Goal: Transaction & Acquisition: Purchase product/service

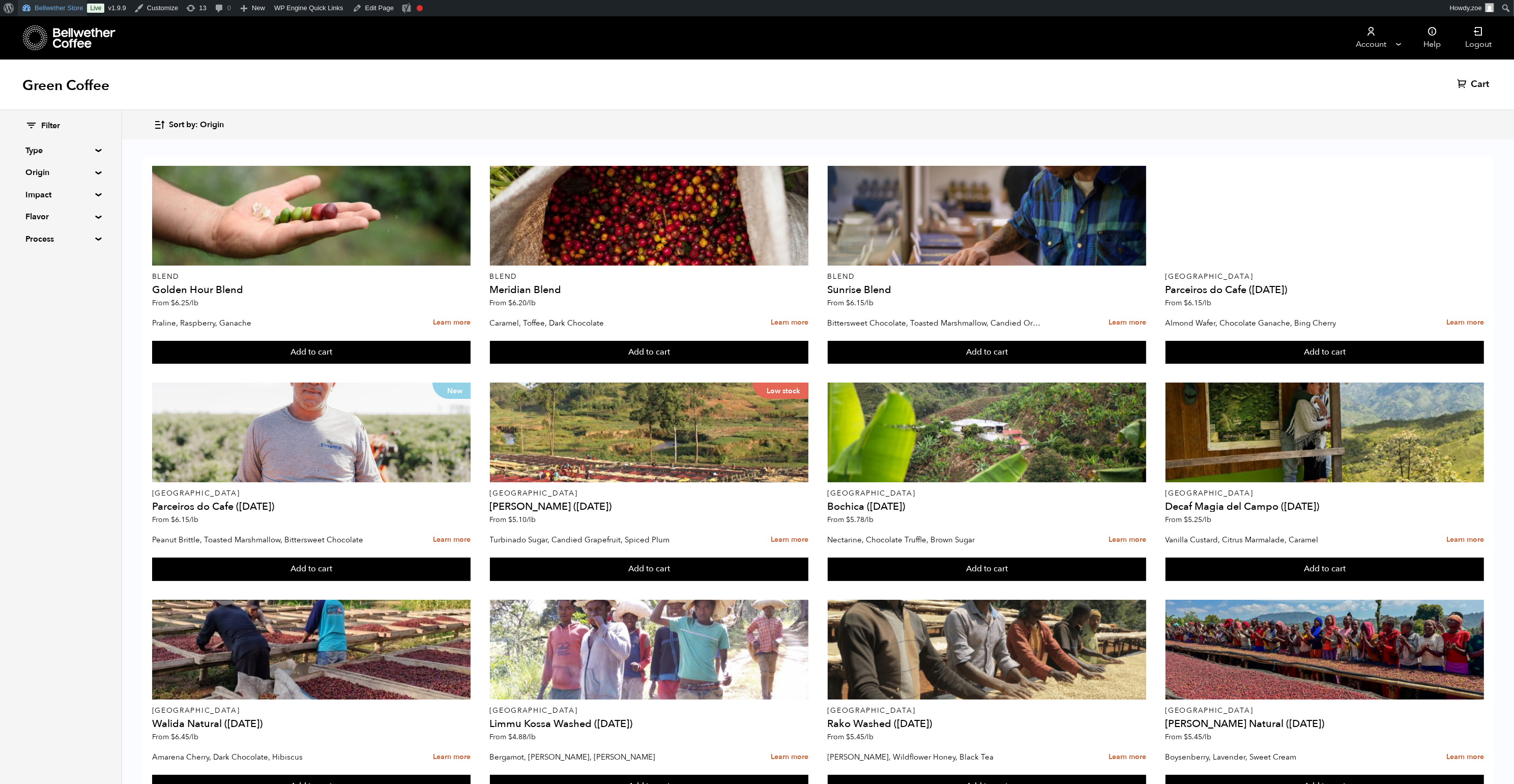
click at [64, 9] on link "Bellwether Store" at bounding box center [52, 8] width 69 height 16
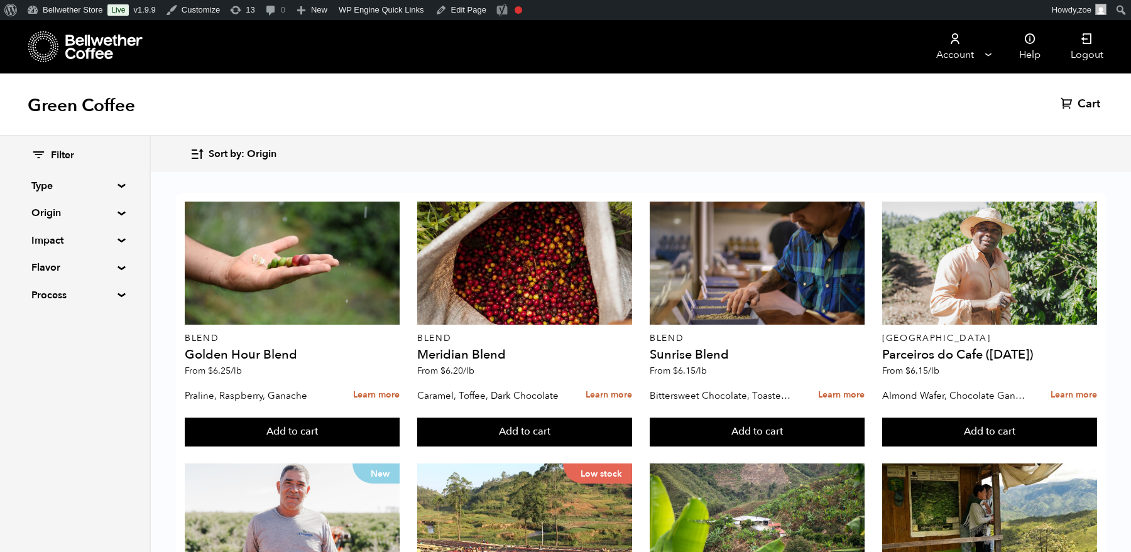
click at [117, 239] on summary "Impact" at bounding box center [74, 240] width 87 height 15
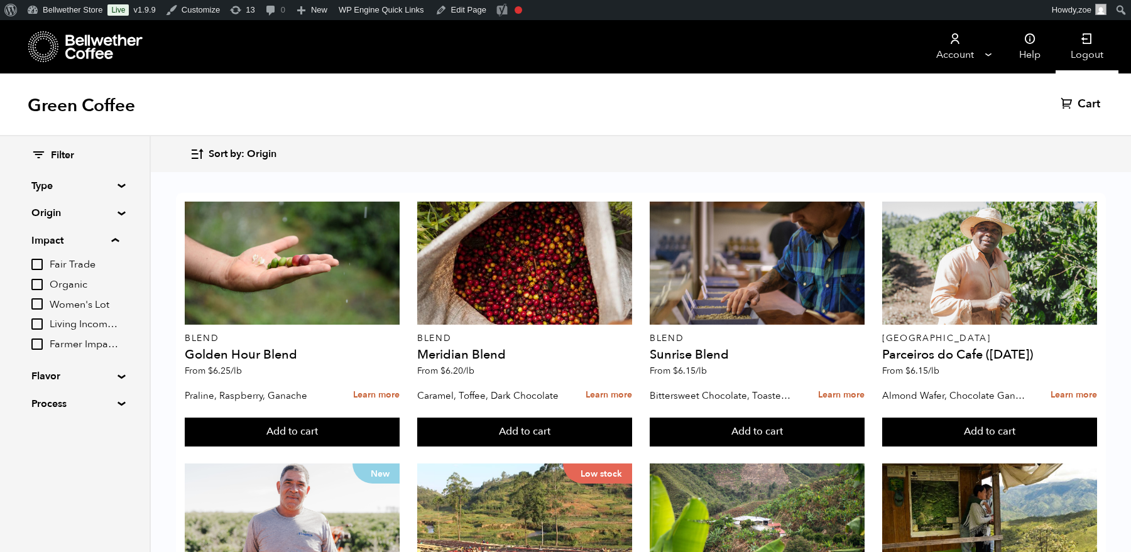
click at [1090, 53] on link "Logout" at bounding box center [1086, 46] width 63 height 53
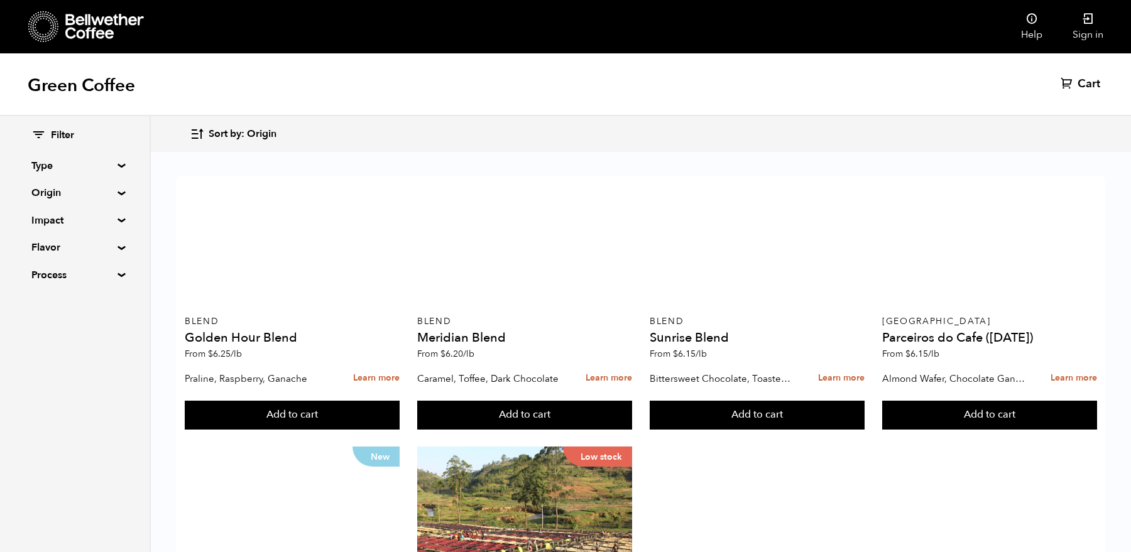
scroll to position [384, 0]
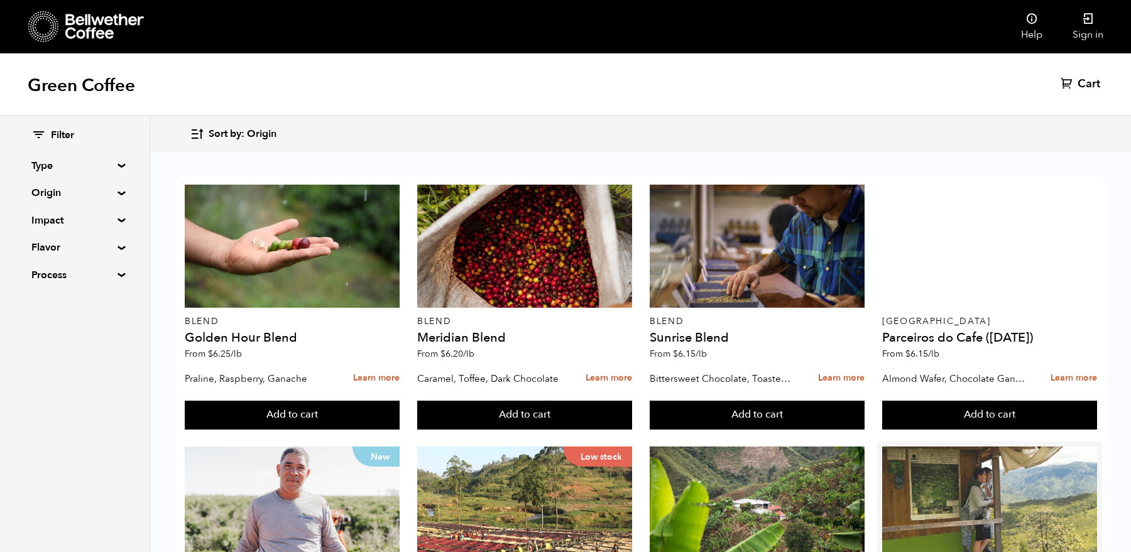
click at [993, 447] on div at bounding box center [989, 508] width 215 height 123
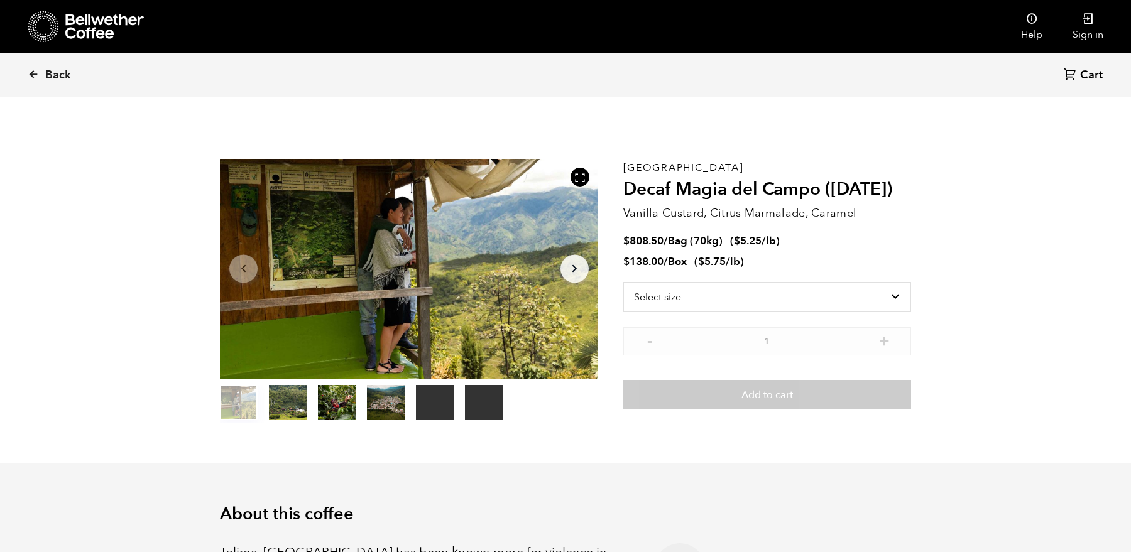
scroll to position [546, 669]
click at [749, 295] on select "Select size Bag (70kg) (154 lbs) Box (24 lbs)" at bounding box center [767, 297] width 288 height 30
click at [623, 282] on select "Select size Bag (70kg) (154 lbs) Box (24 lbs)" at bounding box center [767, 297] width 288 height 30
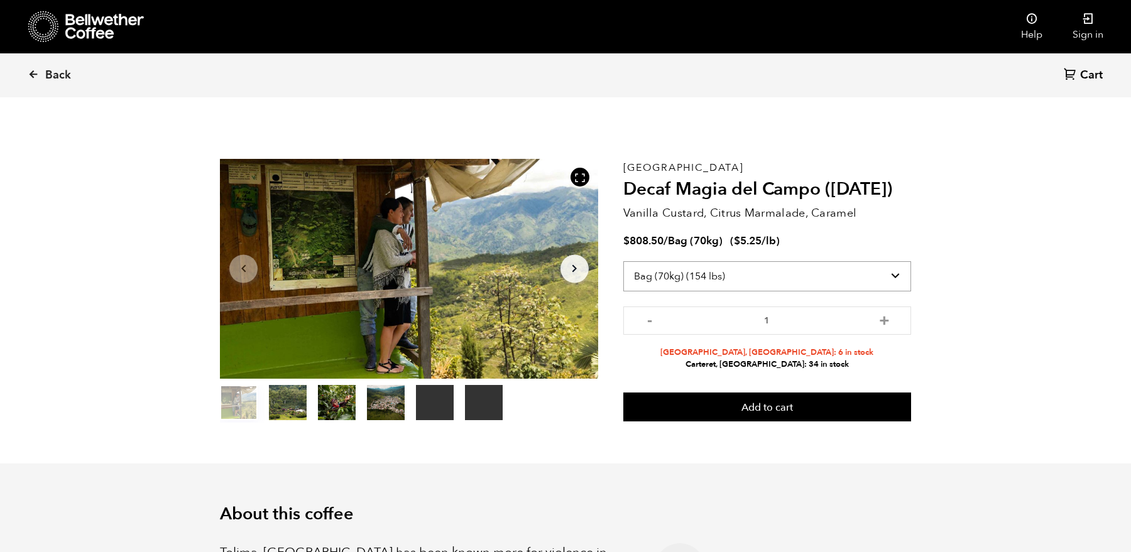
click at [678, 282] on select "Select size Bag (70kg) (154 lbs) Box (24 lbs)" at bounding box center [767, 276] width 288 height 30
select select "box"
click at [623, 261] on select "Select size Bag (70kg) (154 lbs) Box (24 lbs)" at bounding box center [767, 276] width 288 height 30
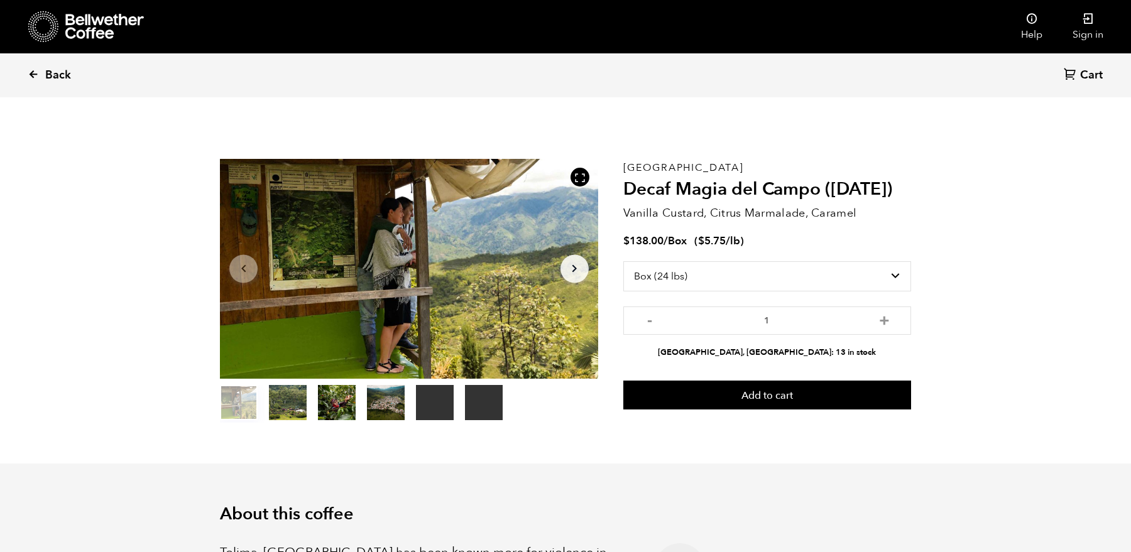
click at [43, 75] on link "Back" at bounding box center [67, 75] width 78 height 43
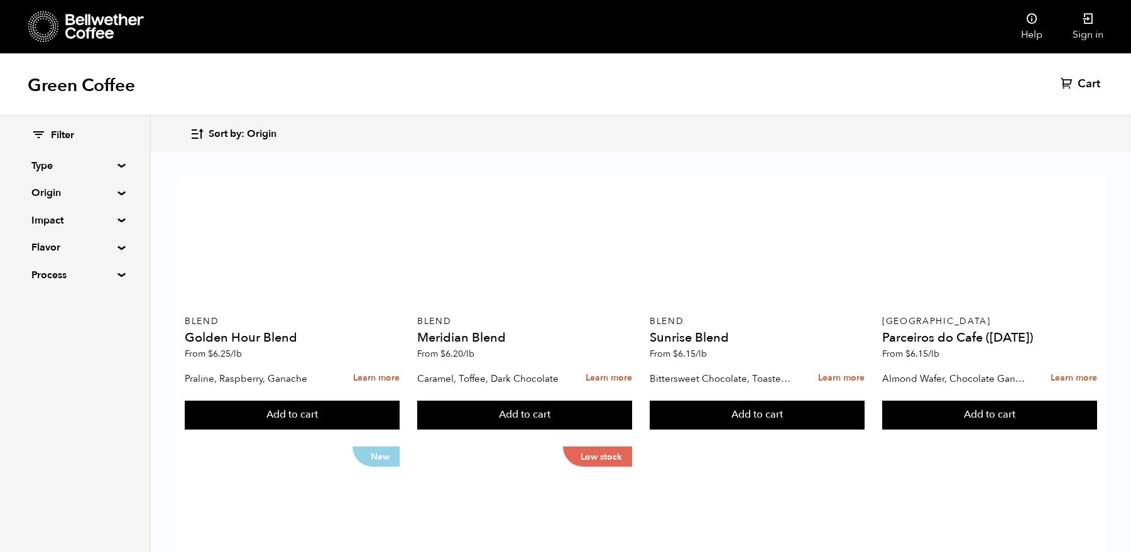
scroll to position [633, 0]
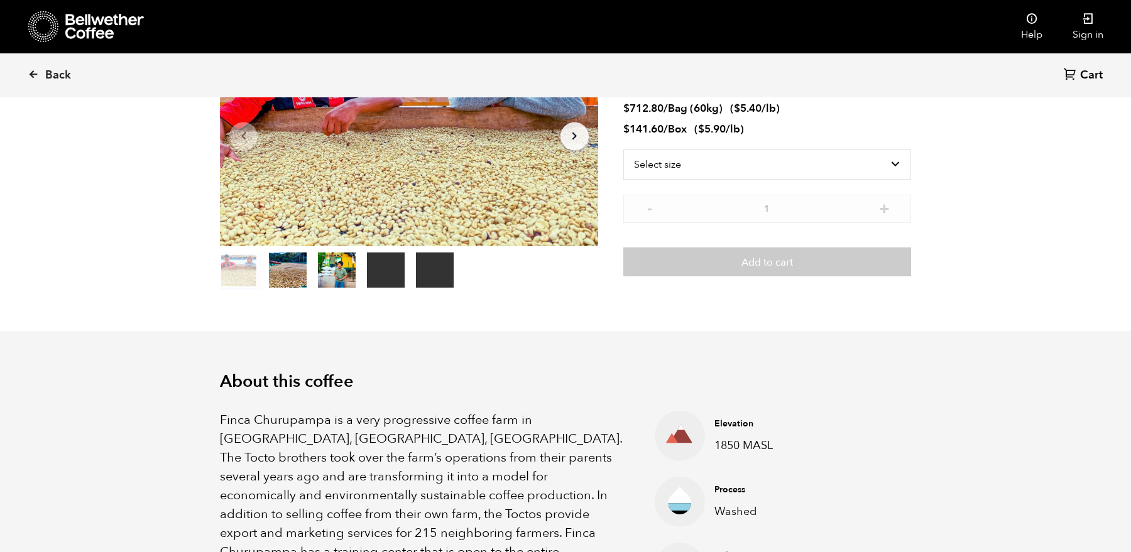
scroll to position [149, 0]
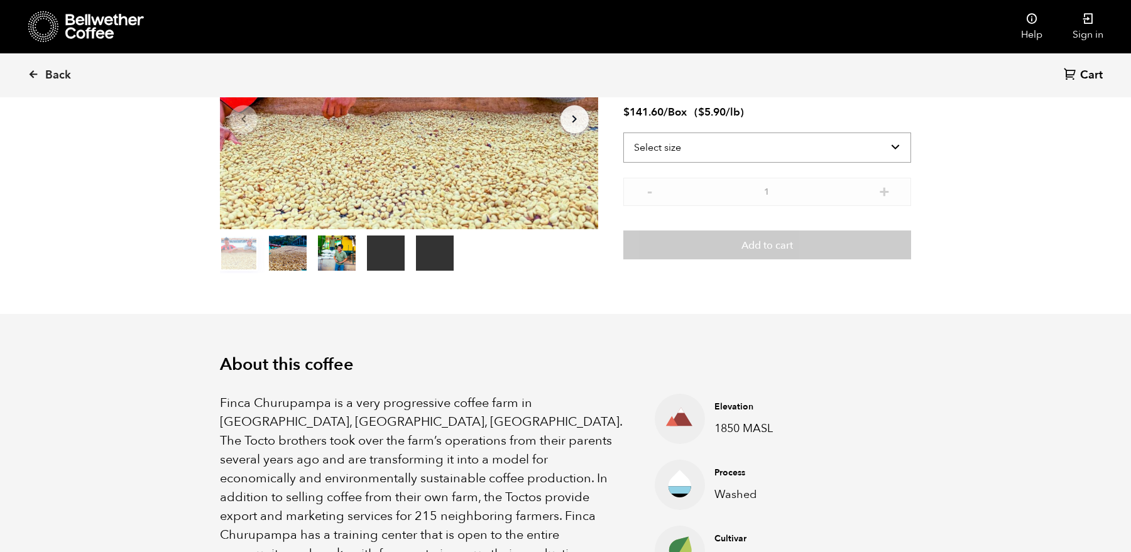
click at [731, 153] on select "Select size Bag (60kg) (132 lbs) Box (24 lbs)" at bounding box center [767, 148] width 288 height 30
select select "bag-3"
click at [623, 133] on select "Select size Bag (60kg) (132 lbs) Box (24 lbs)" at bounding box center [767, 148] width 288 height 30
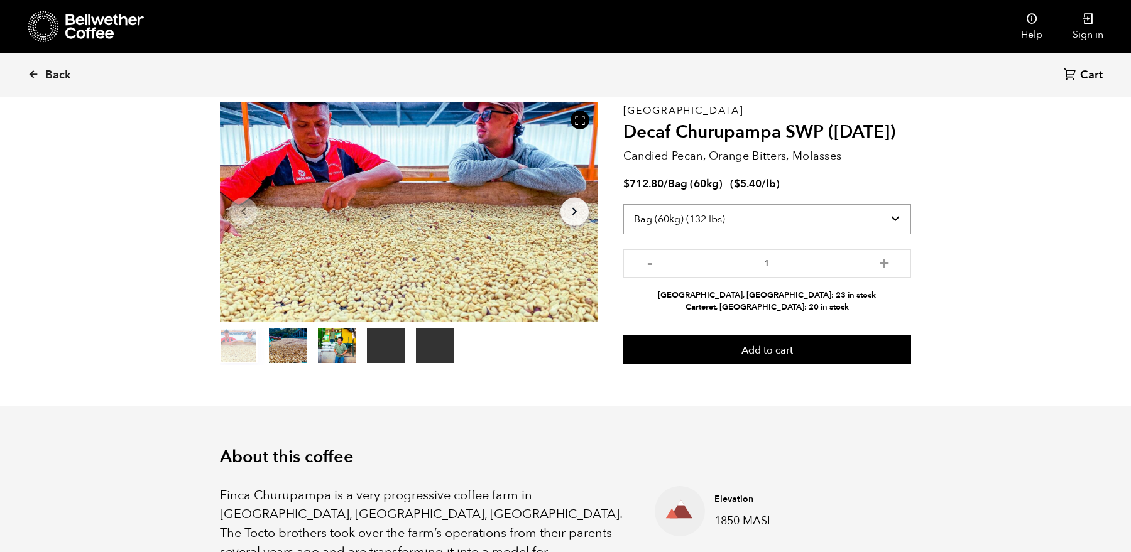
scroll to position [43, 0]
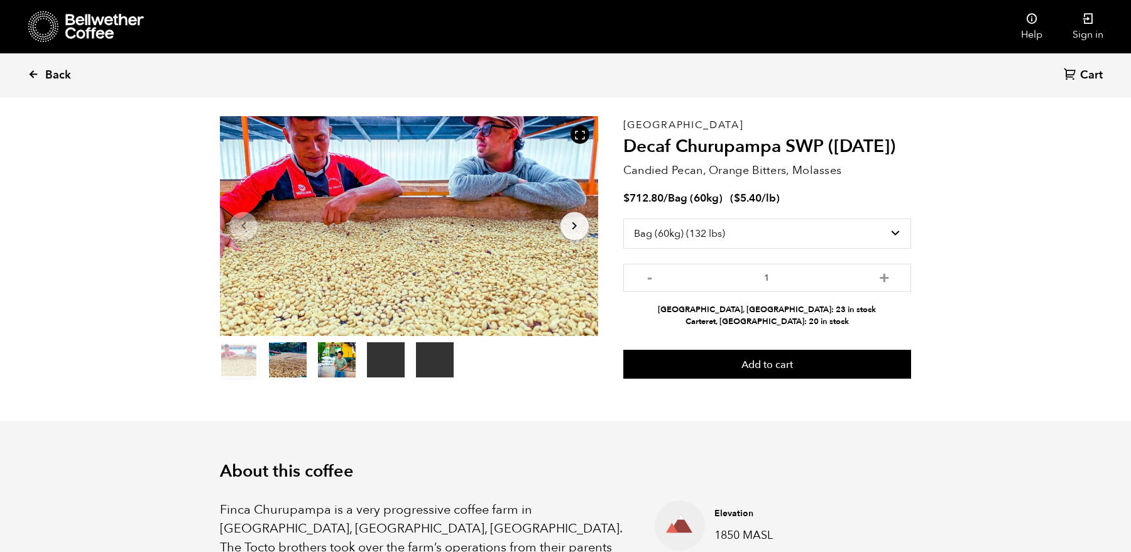
click at [55, 80] on span "Back" at bounding box center [58, 75] width 26 height 15
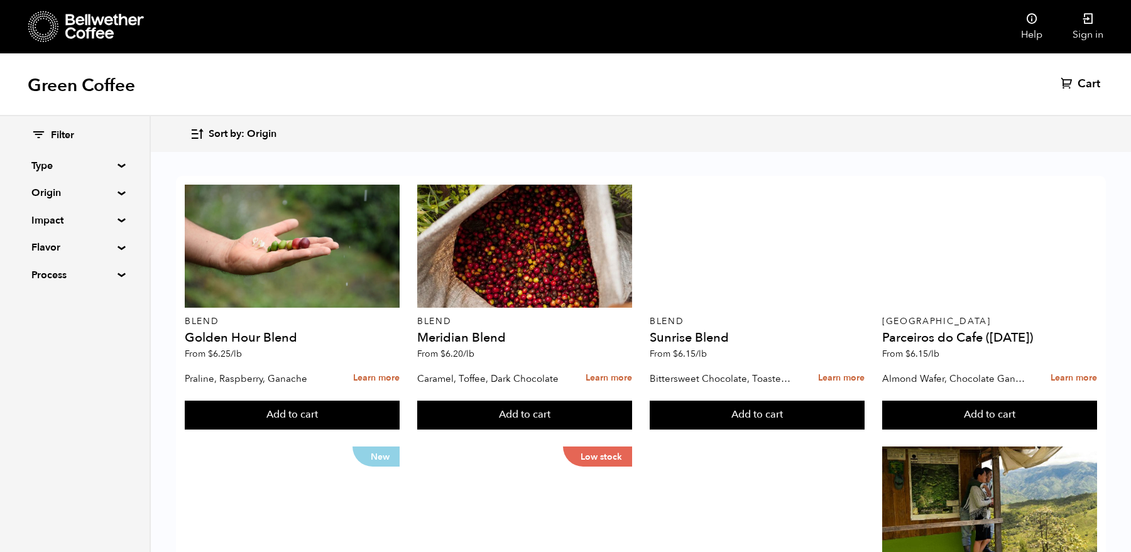
scroll to position [506, 0]
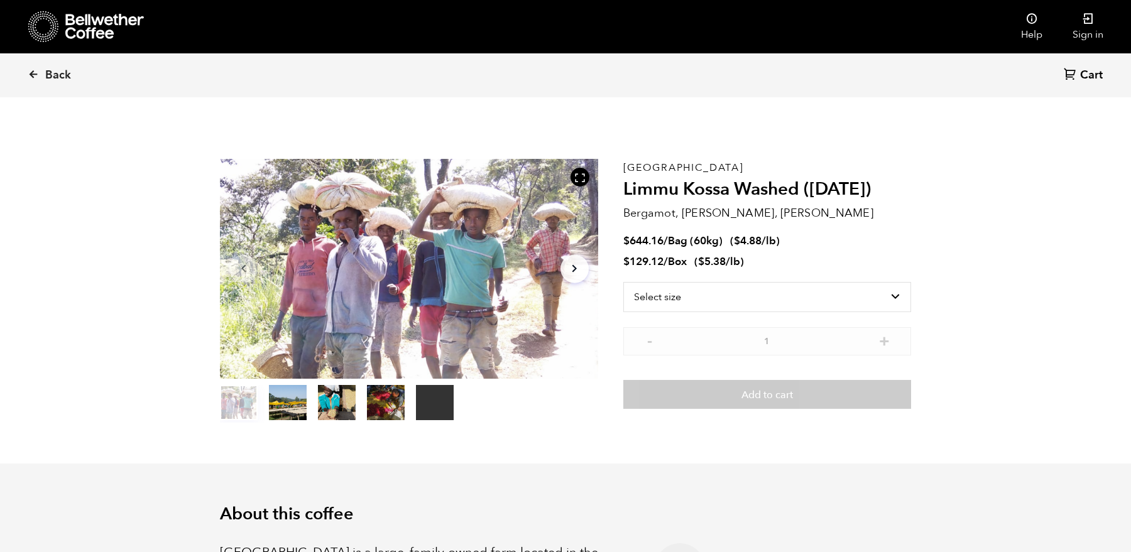
scroll to position [546, 669]
click at [712, 296] on select "Select size Bag (60kg) (132 lbs) Box (24 lbs)" at bounding box center [767, 297] width 288 height 30
select select "bag-3"
click at [623, 282] on select "Select size Bag (60kg) (132 lbs) Box (24 lbs)" at bounding box center [767, 297] width 288 height 30
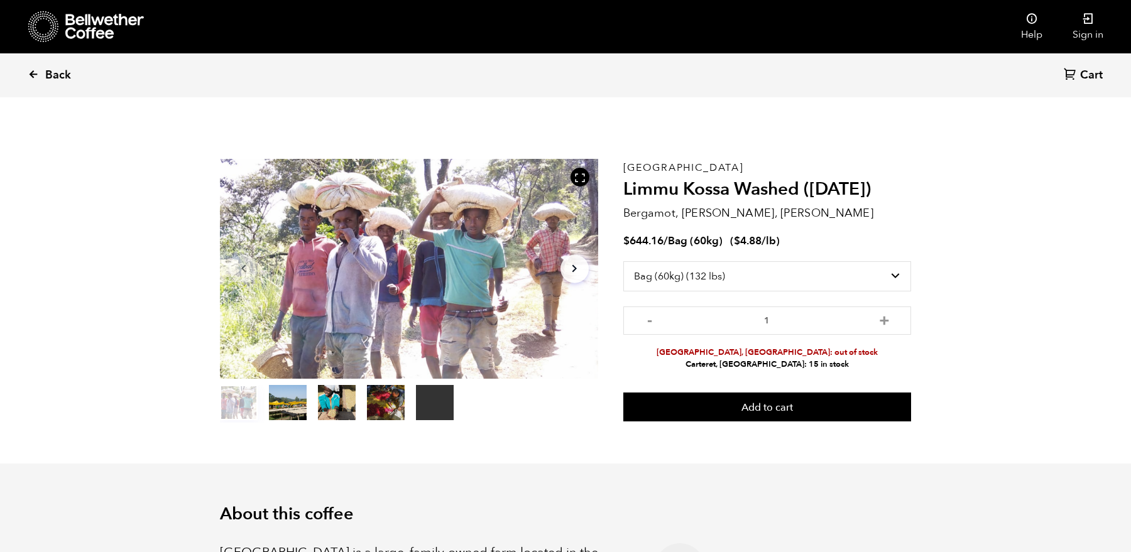
click at [33, 77] on icon at bounding box center [33, 73] width 11 height 11
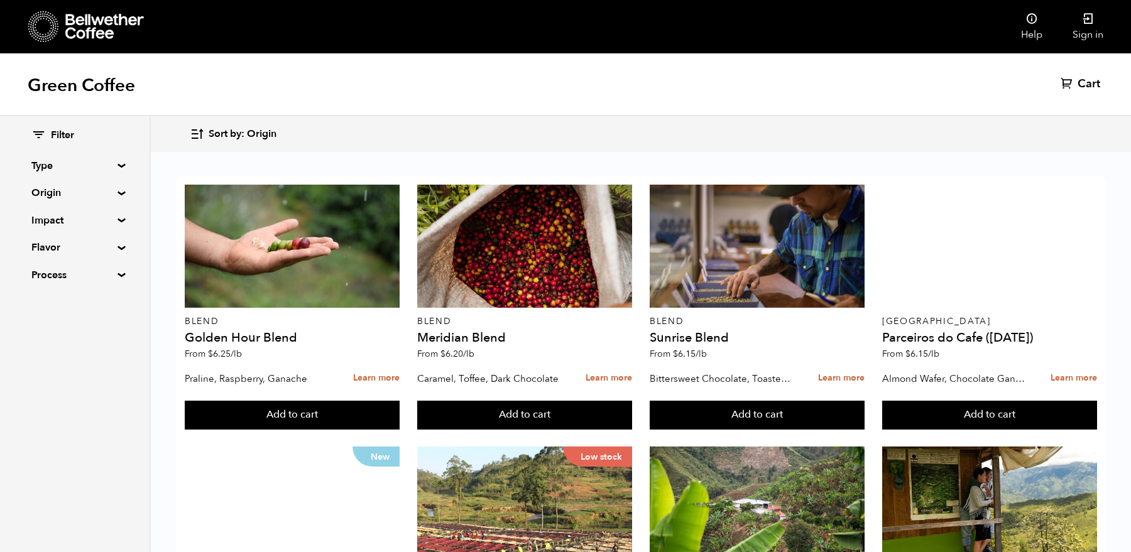
scroll to position [939, 0]
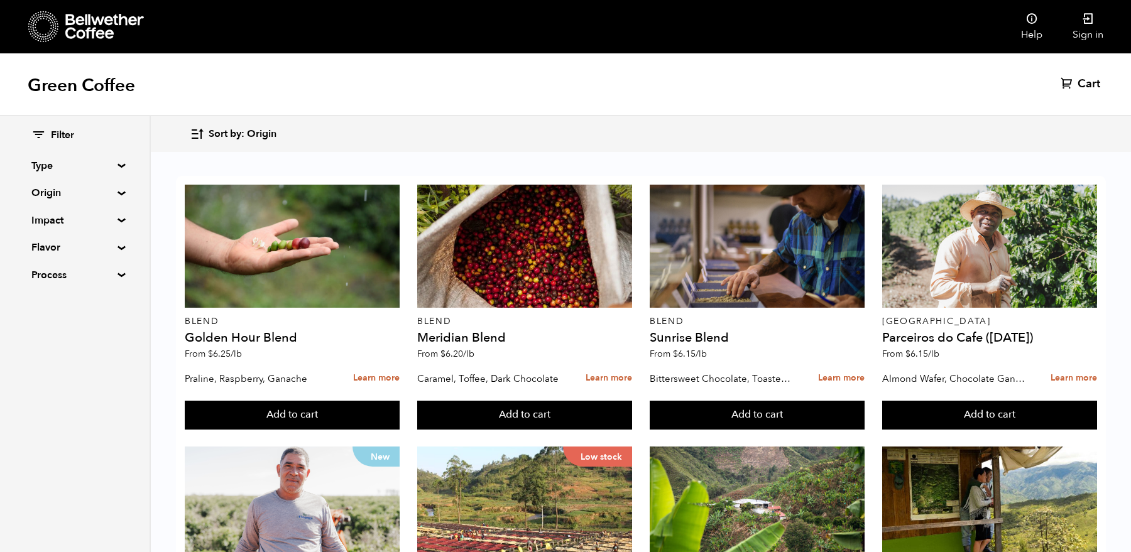
click at [96, 189] on summary "Origin" at bounding box center [74, 192] width 87 height 15
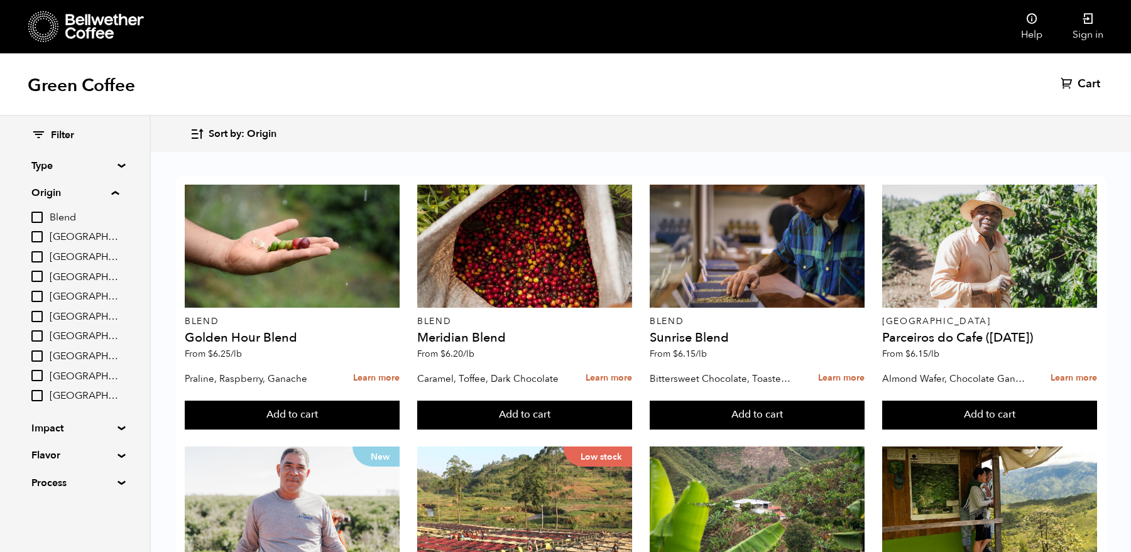
click at [119, 190] on summary "Origin" at bounding box center [74, 192] width 87 height 15
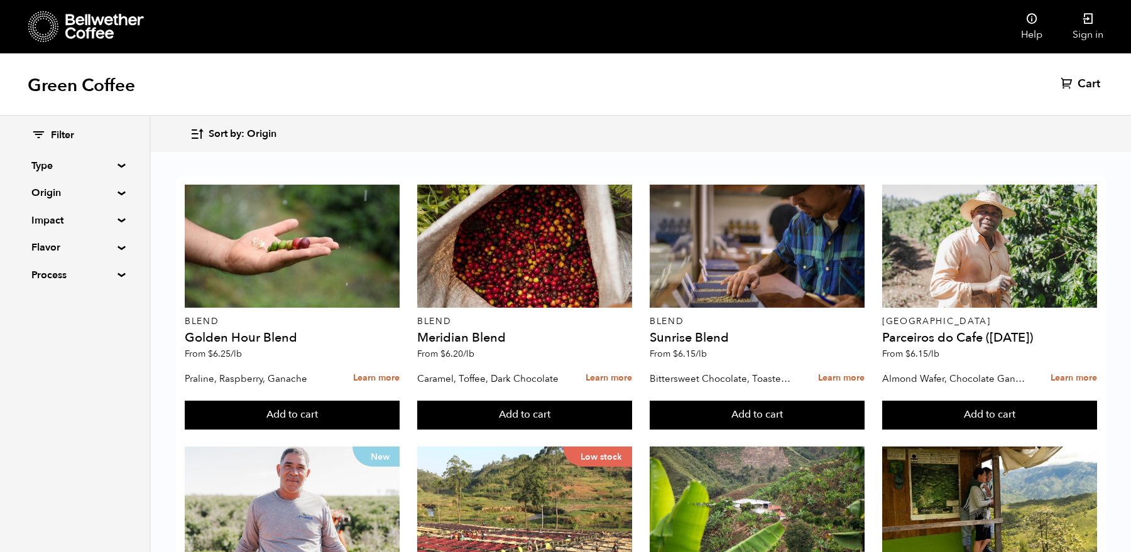
click at [116, 224] on div "Filter Type Blend Single Origin Decaf Seasonal Year Round Origin Blend [GEOGRAP…" at bounding box center [74, 205] width 149 height 179
click at [118, 217] on summary "Impact" at bounding box center [74, 220] width 87 height 15
click at [40, 245] on input "Fair Trade" at bounding box center [36, 244] width 11 height 11
checkbox input "true"
